Goal: Check status

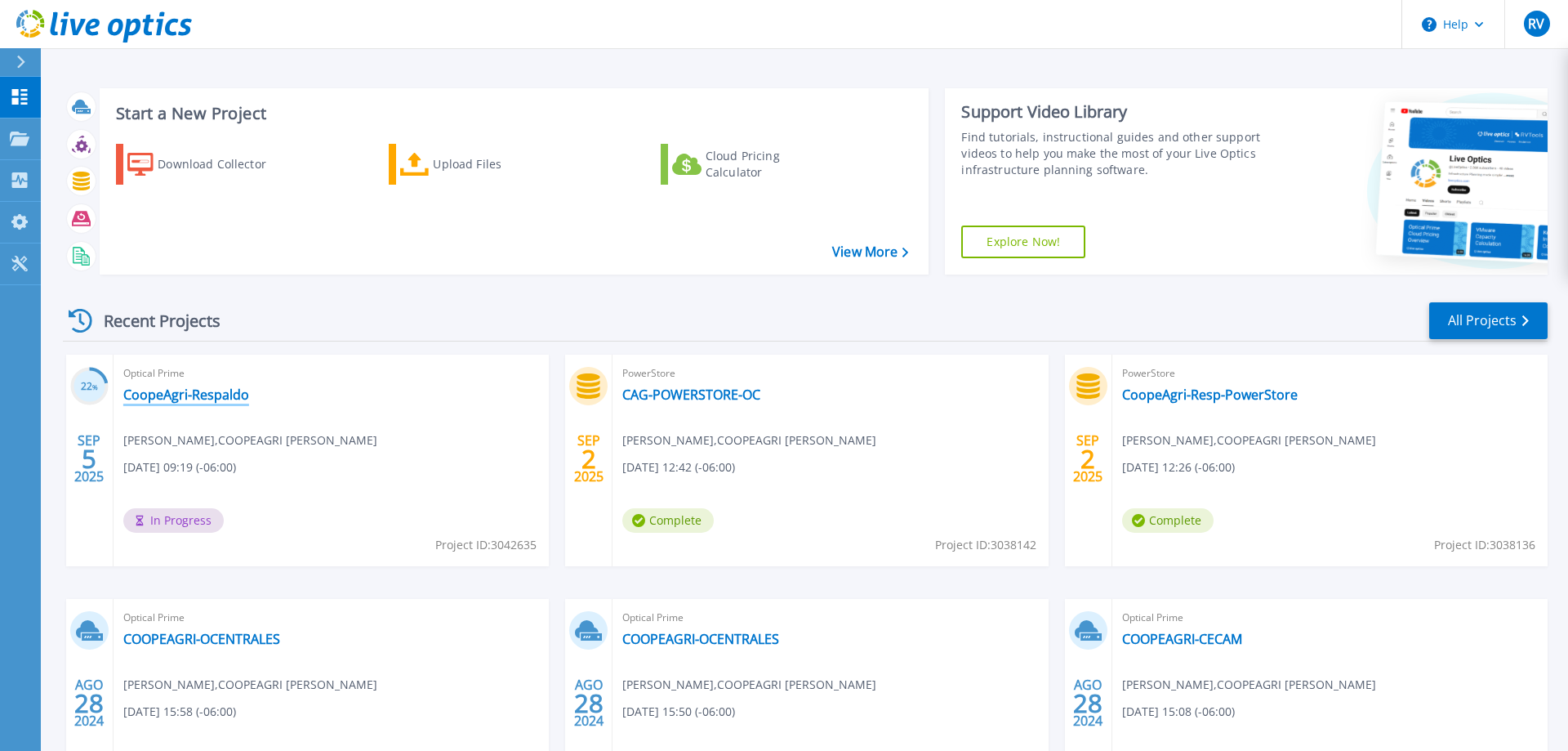
click at [203, 394] on link "CoopeAgri-Respaldo" at bounding box center [187, 394] width 126 height 16
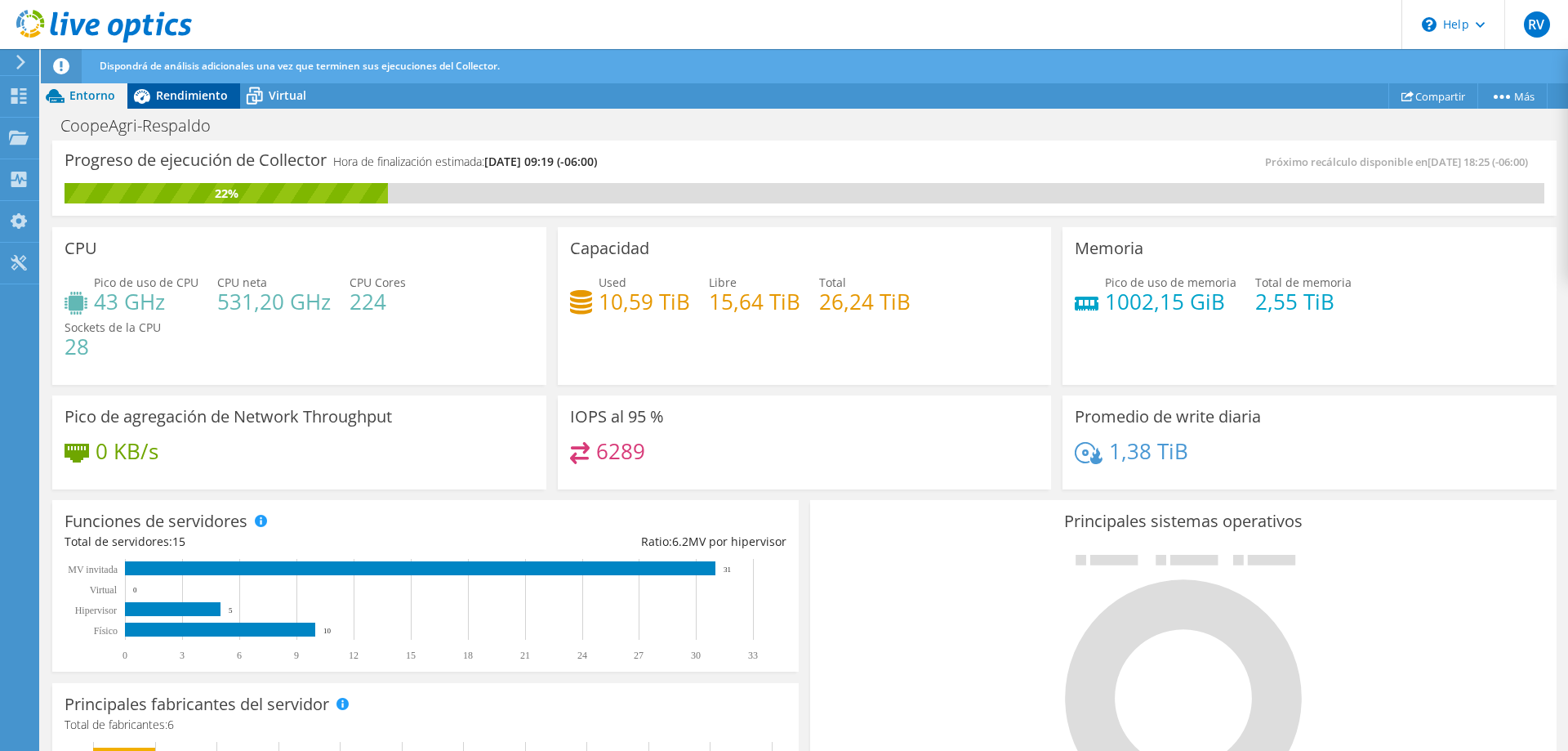
click at [177, 101] on span "Rendimiento" at bounding box center [192, 95] width 72 height 16
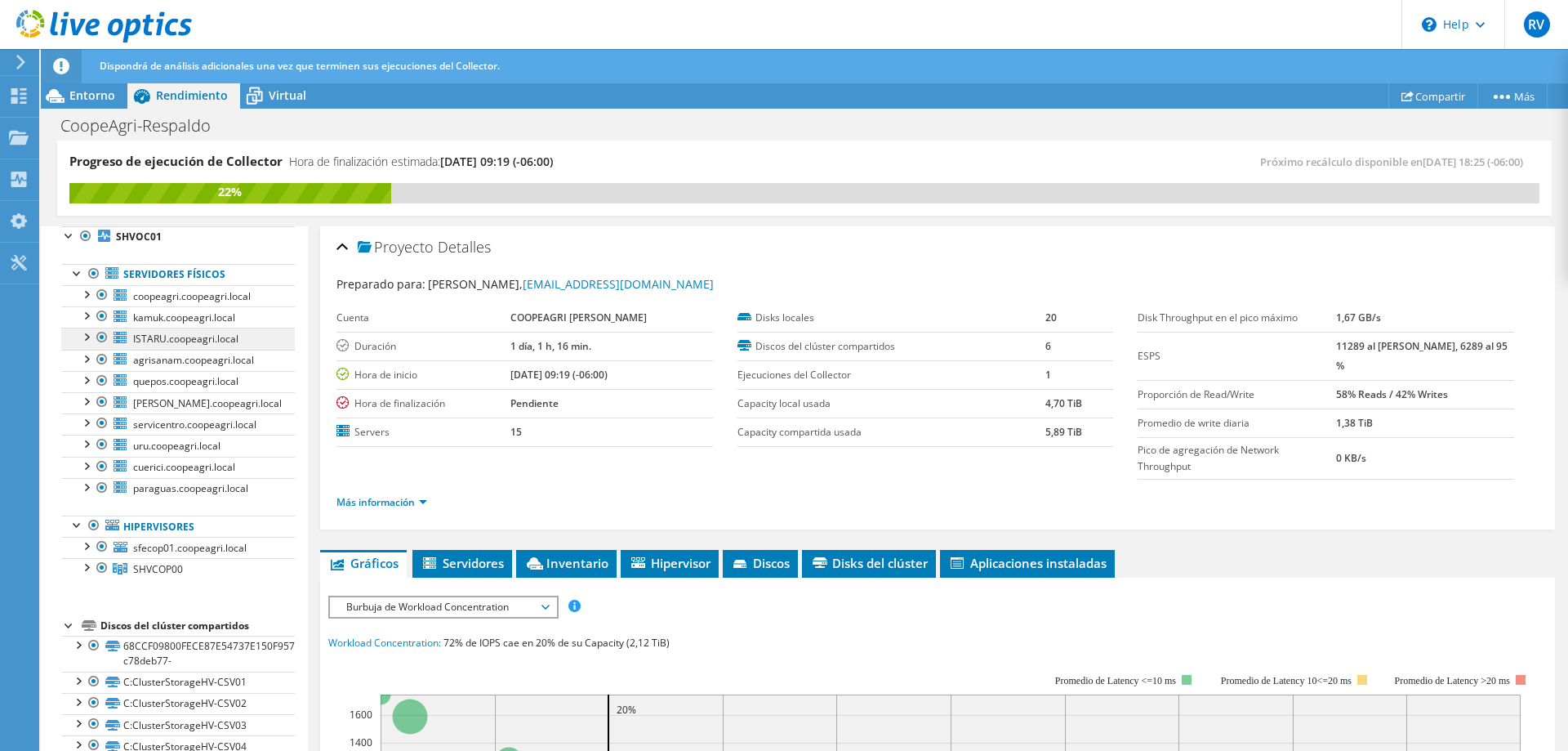
scroll to position [83, 0]
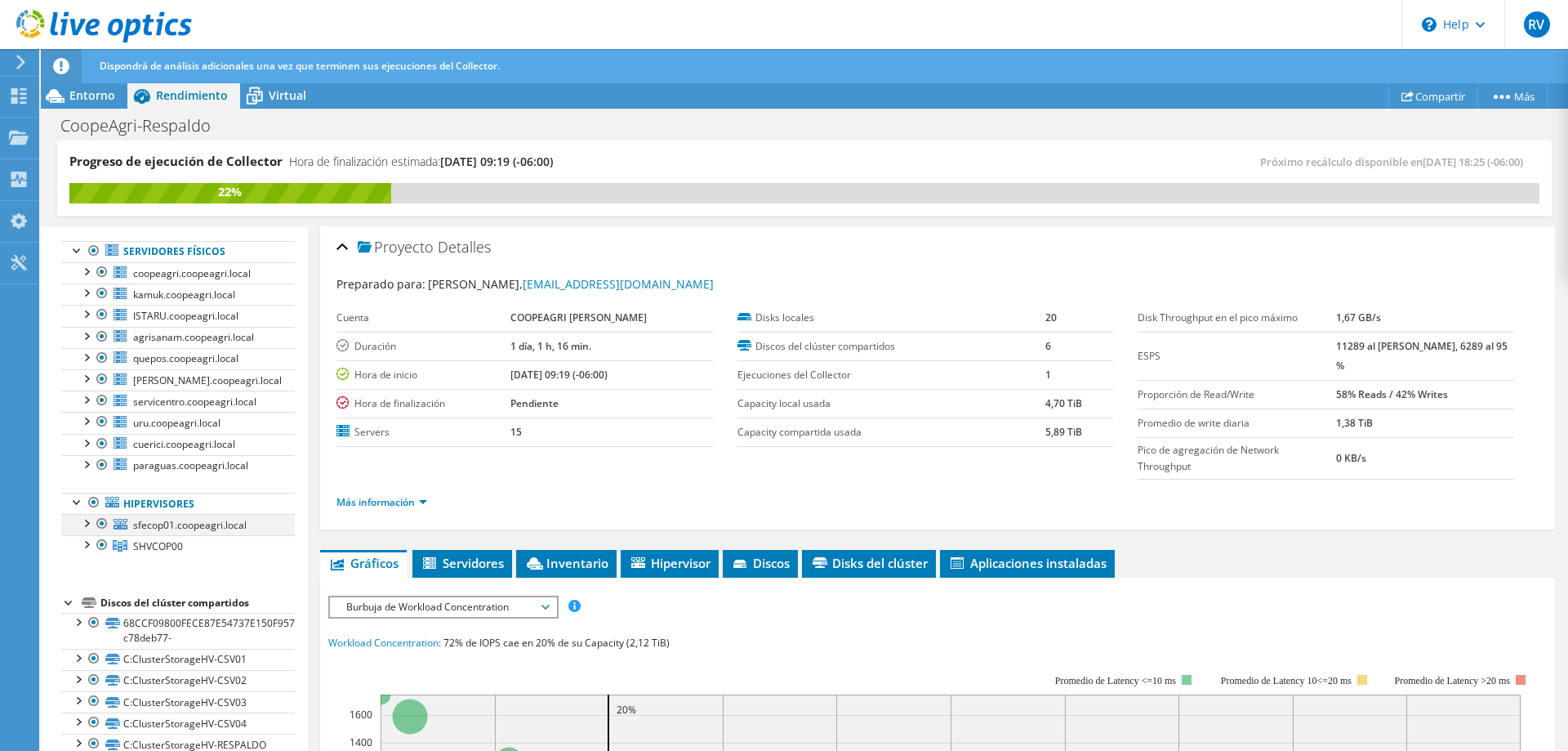
click at [87, 522] on div at bounding box center [86, 522] width 16 height 16
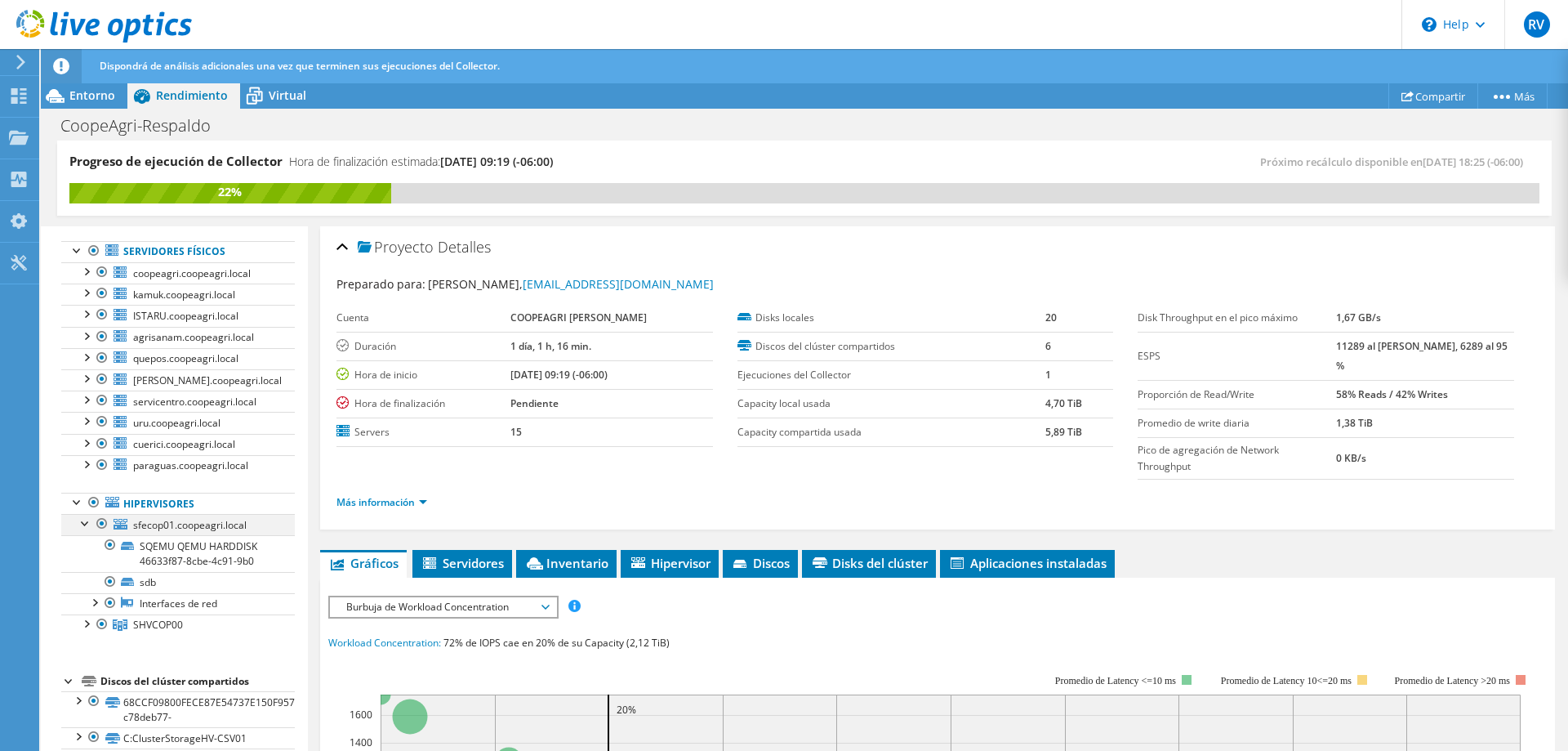
click at [86, 522] on div at bounding box center [86, 522] width 16 height 16
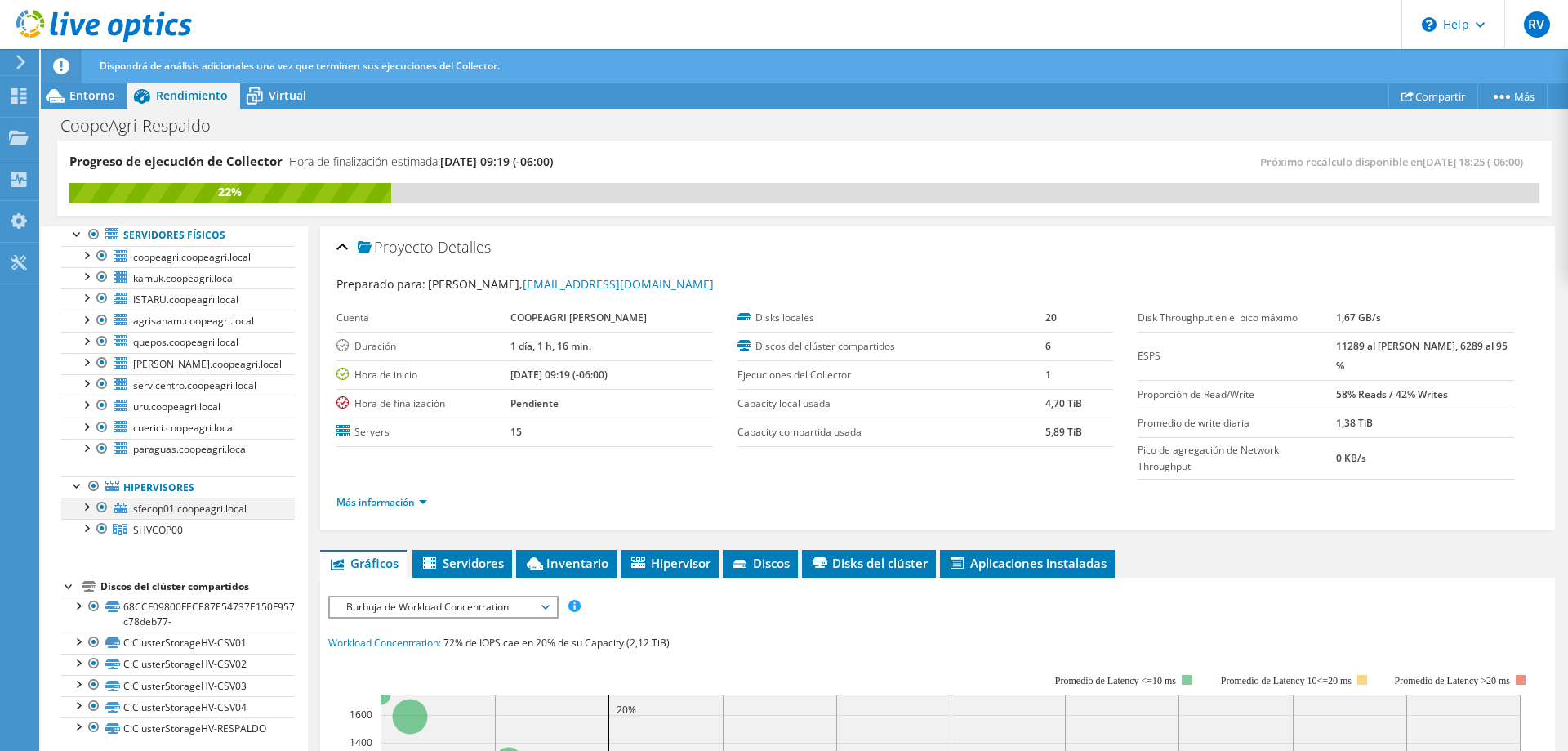
scroll to position [106, 0]
click at [84, 526] on div at bounding box center [86, 520] width 16 height 16
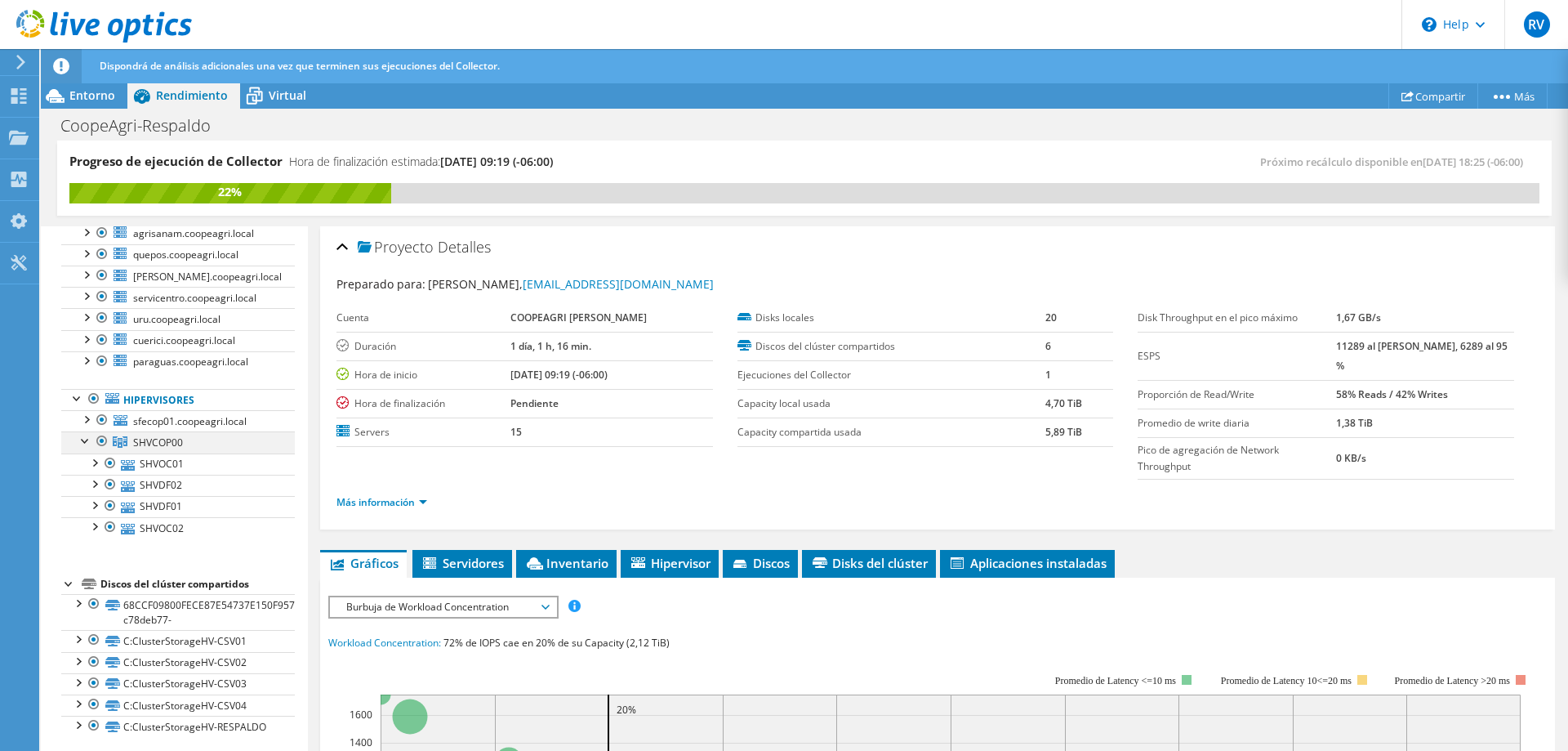
scroll to position [192, 0]
click at [94, 455] on div at bounding box center [93, 456] width 16 height 16
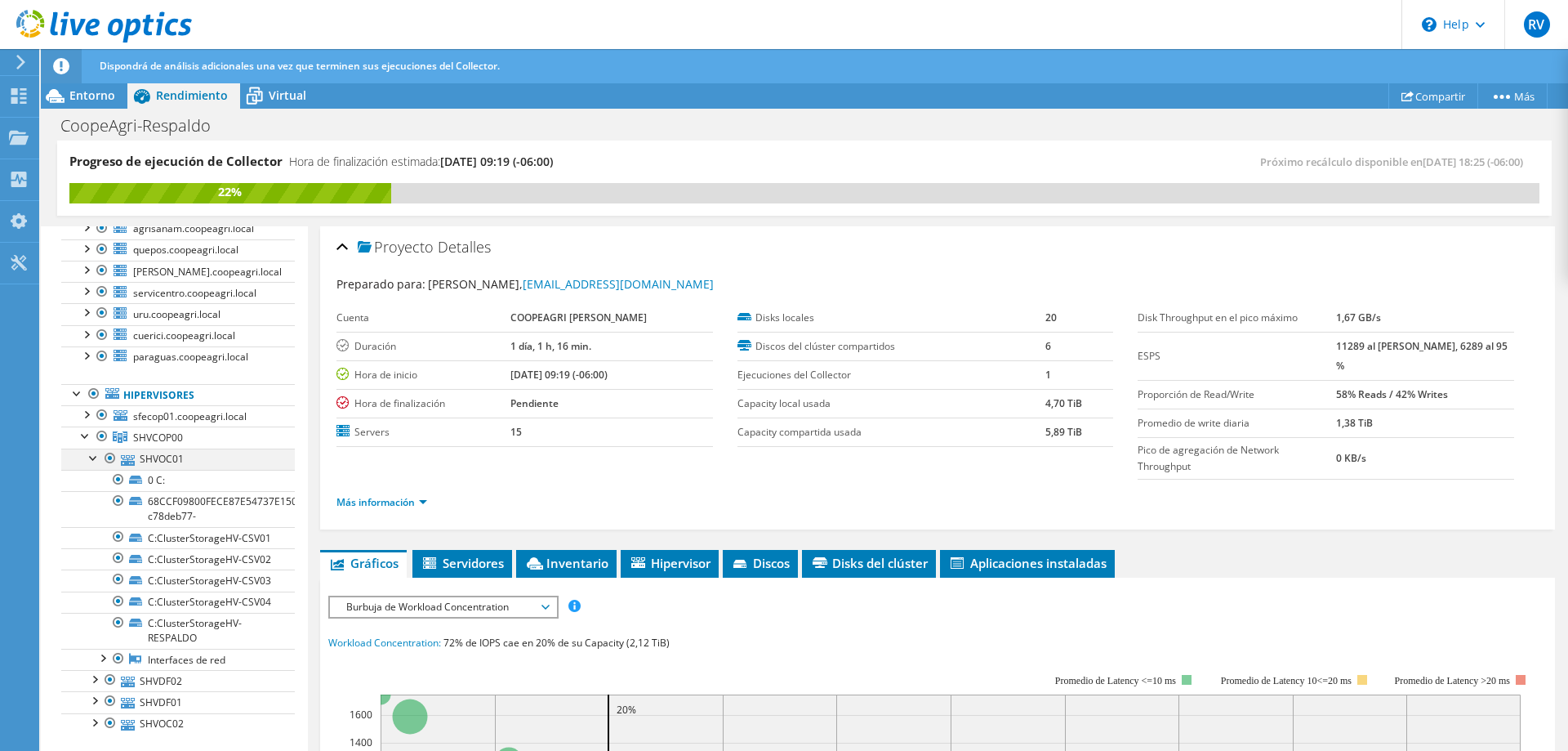
click at [94, 455] on div at bounding box center [93, 456] width 16 height 16
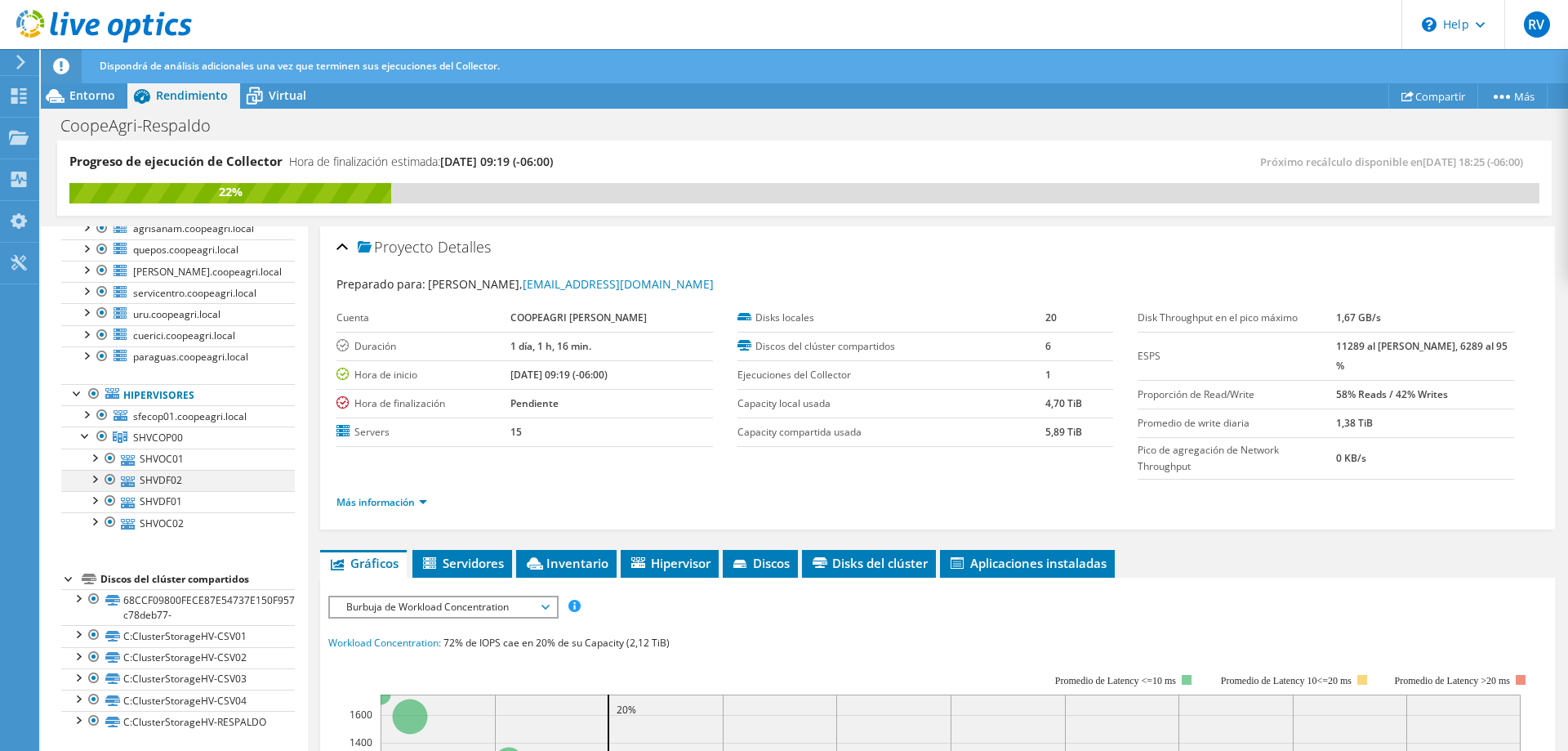
click at [94, 475] on div at bounding box center [93, 477] width 16 height 16
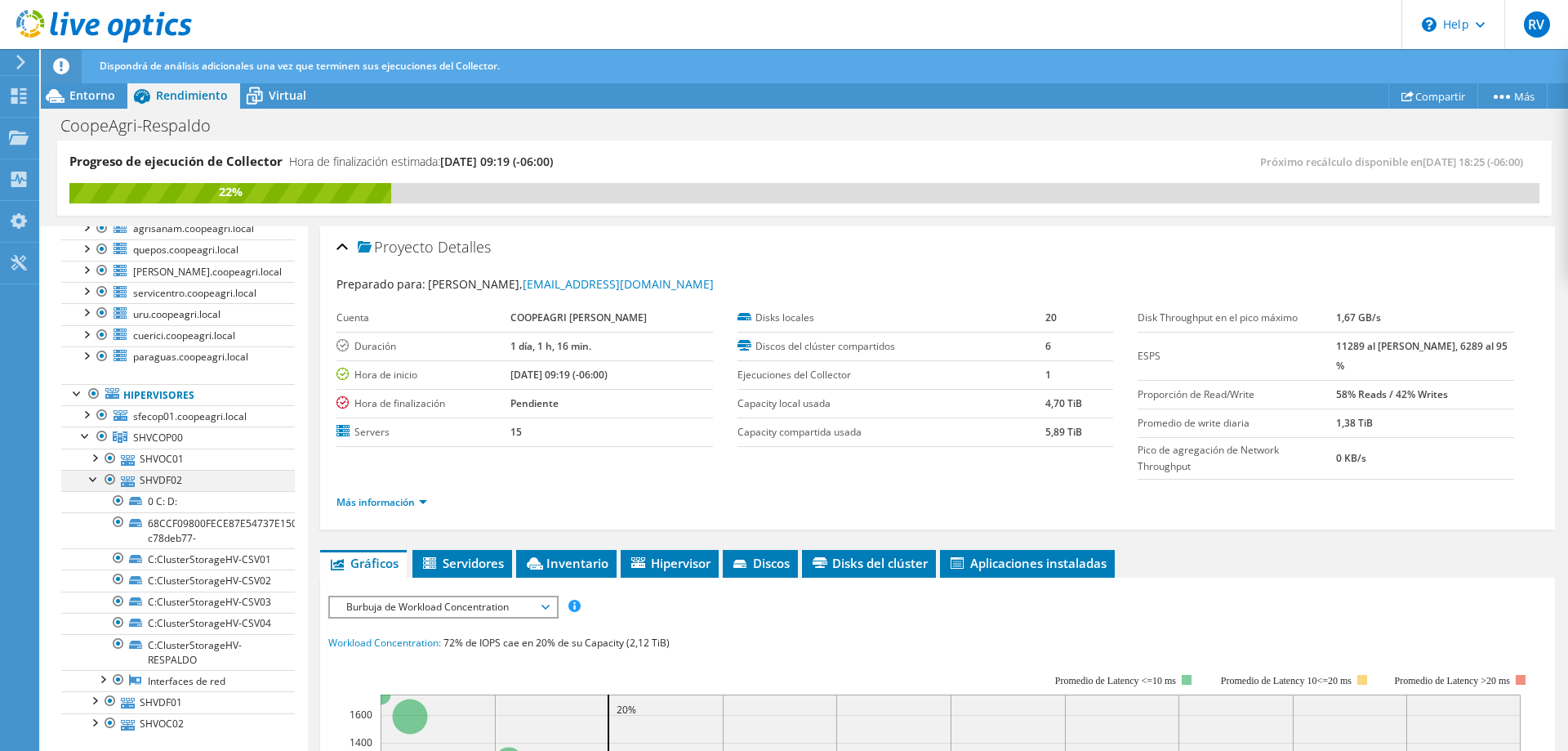
click at [94, 475] on div at bounding box center [93, 477] width 16 height 16
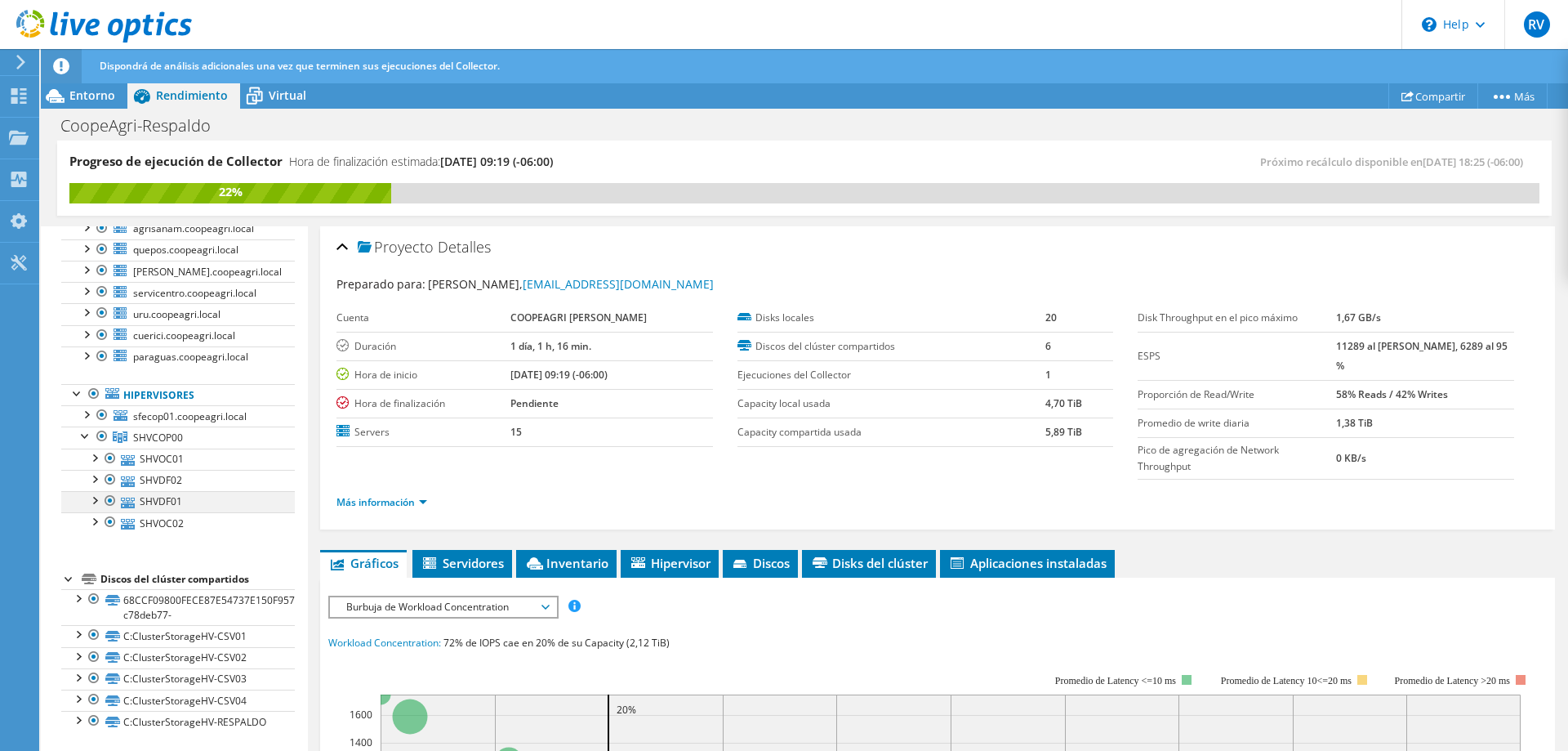
click at [97, 494] on div at bounding box center [93, 499] width 16 height 16
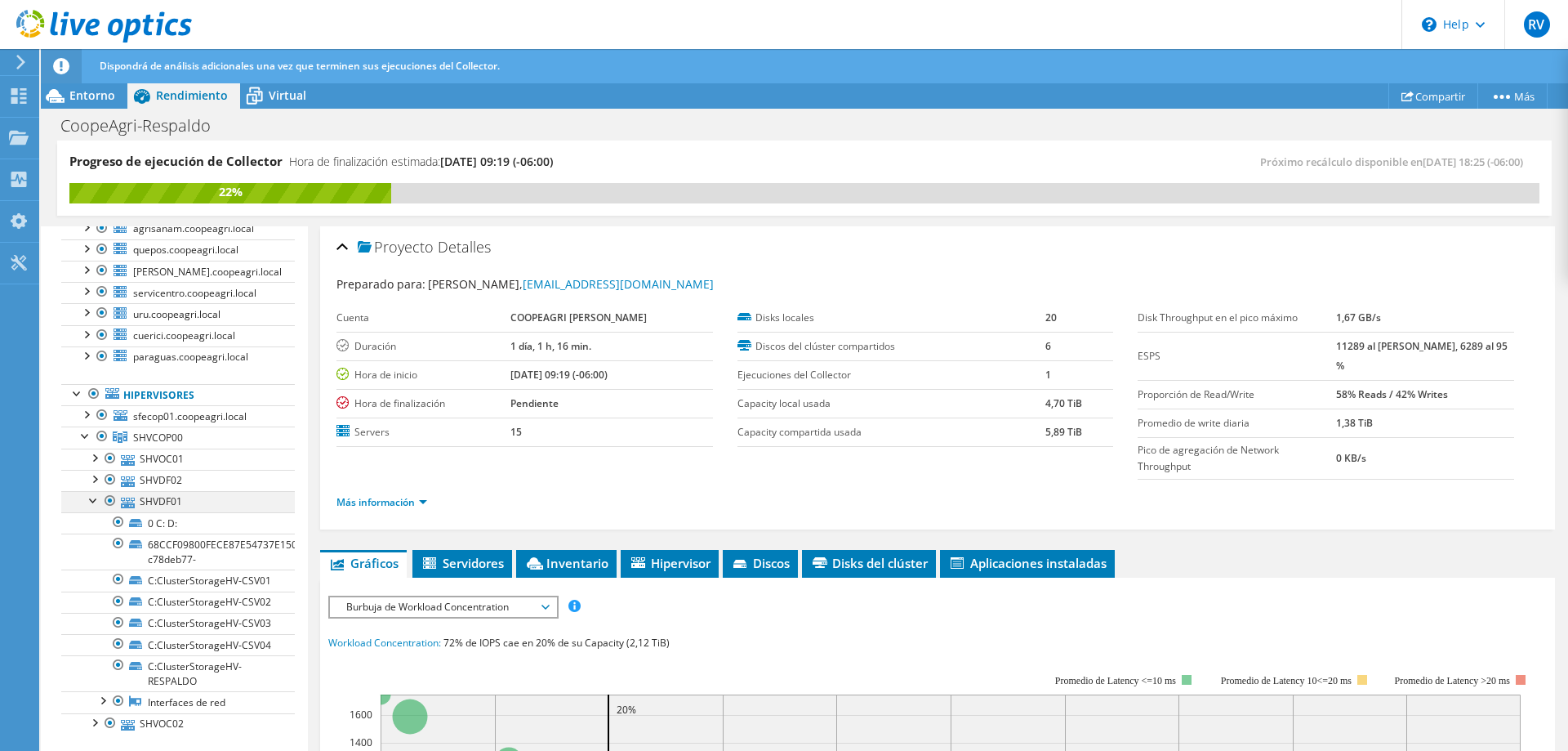
click at [97, 494] on div at bounding box center [93, 499] width 16 height 16
